Goal: Transaction & Acquisition: Purchase product/service

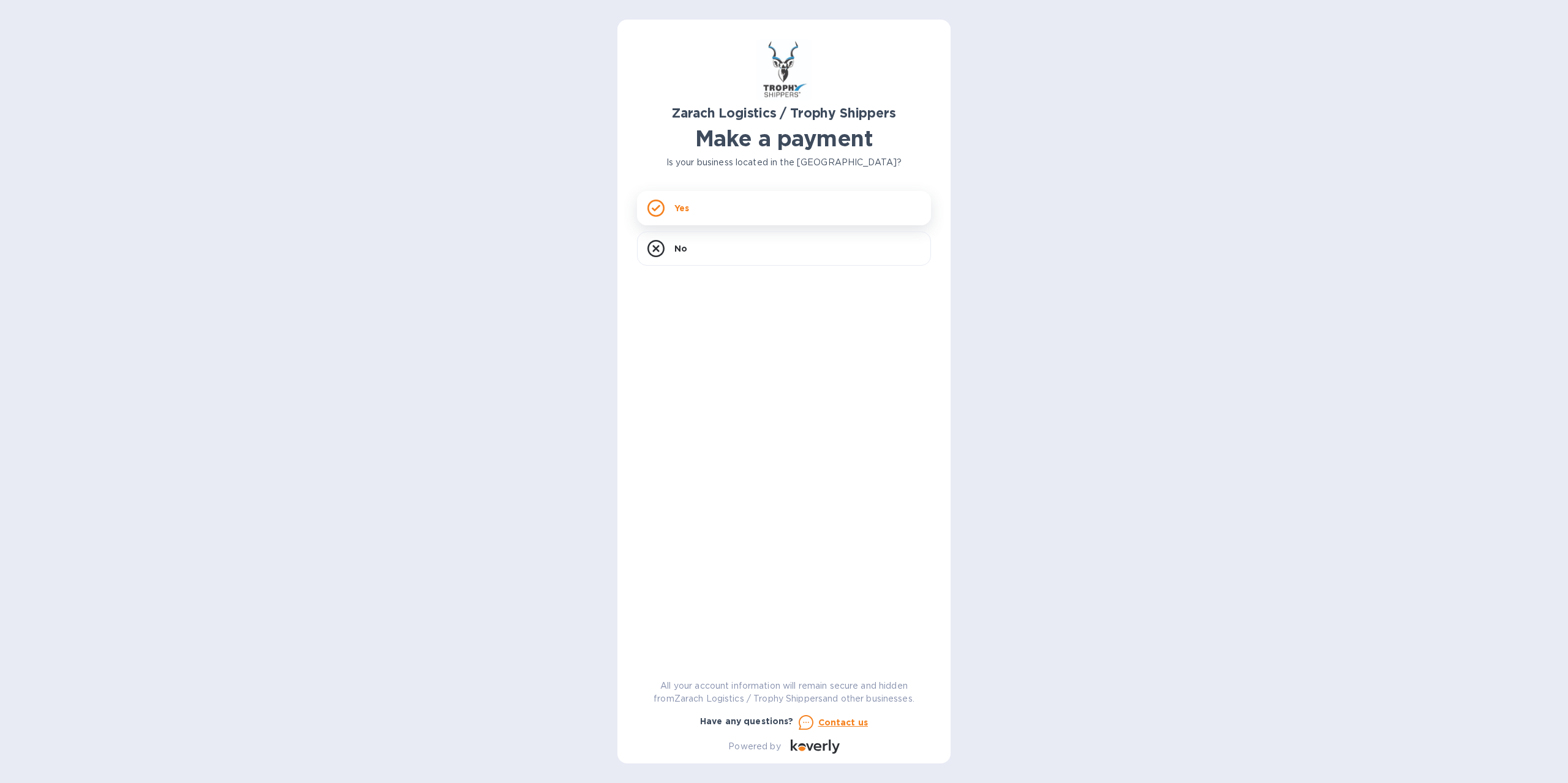
click at [690, 207] on div "Yes" at bounding box center [784, 208] width 294 height 34
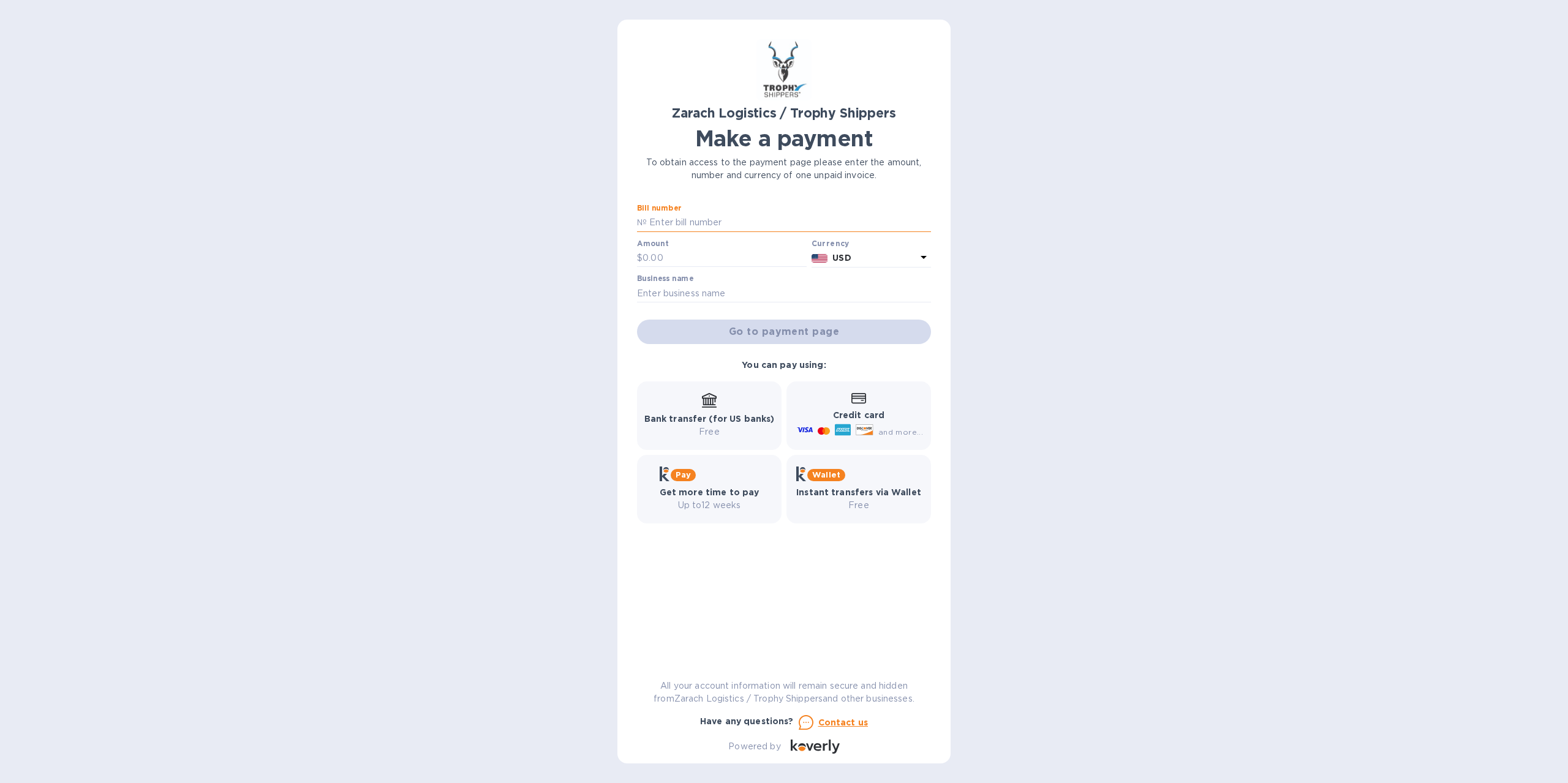
click at [657, 217] on input "text" at bounding box center [788, 223] width 284 height 18
paste input "B00174682"
type input "B00174682"
click at [661, 256] on input "text" at bounding box center [724, 258] width 164 height 18
type input "1,200.72"
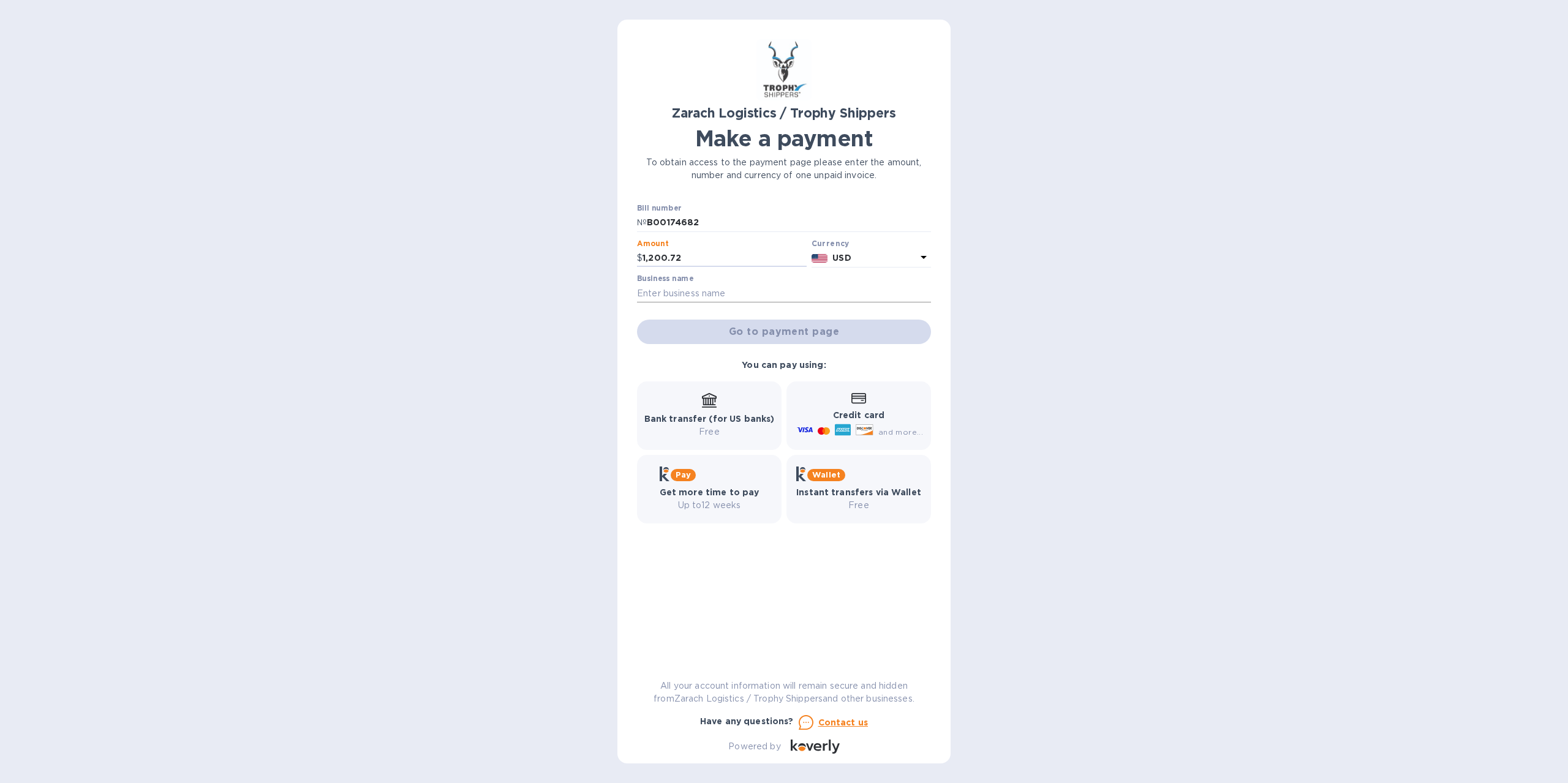
click at [664, 290] on input "text" at bounding box center [784, 293] width 294 height 18
click at [671, 293] on input "text" at bounding box center [784, 293] width 294 height 18
type input "[PERSON_NAME]"
click at [766, 325] on span "Go to payment page" at bounding box center [784, 332] width 275 height 14
